Goal: Navigation & Orientation: Find specific page/section

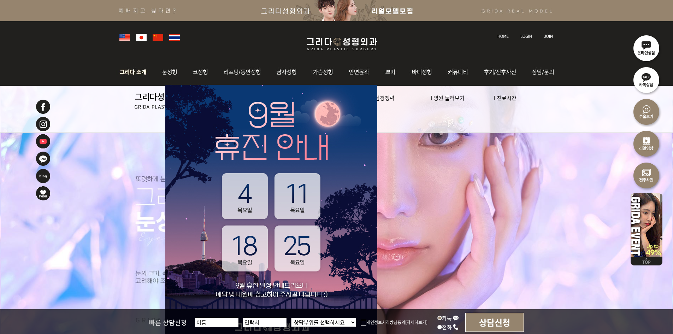
click at [136, 72] on img at bounding box center [135, 72] width 38 height 28
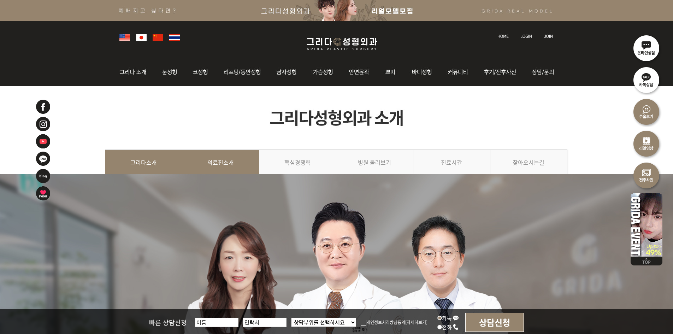
click at [242, 161] on link "의료진소개" at bounding box center [220, 165] width 77 height 32
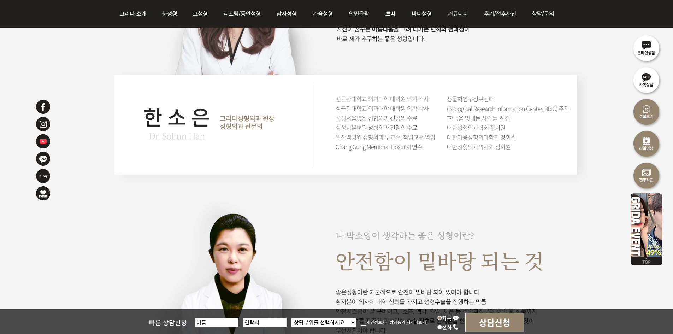
scroll to position [1244, 0]
